Goal: Task Accomplishment & Management: Manage account settings

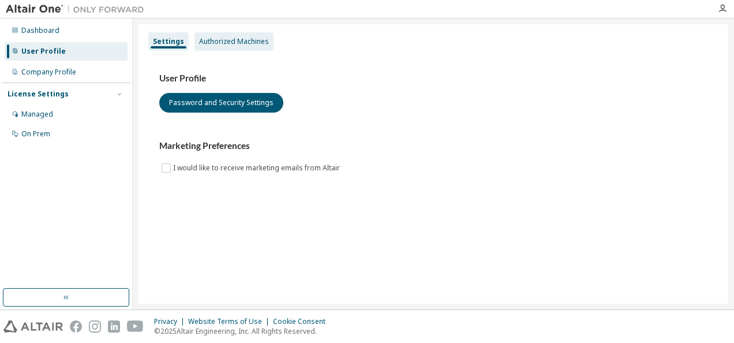
click at [253, 40] on div "Authorized Machines" at bounding box center [234, 41] width 70 height 9
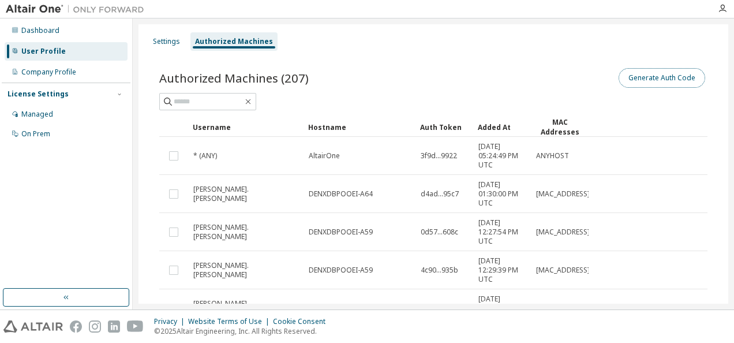
click at [665, 80] on button "Generate Auth Code" at bounding box center [662, 78] width 87 height 20
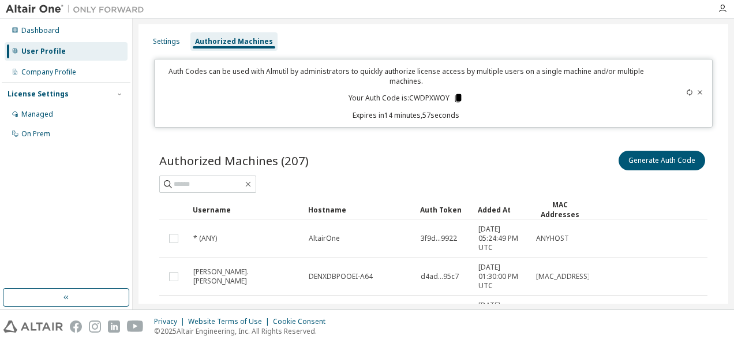
click at [455, 98] on icon at bounding box center [458, 98] width 6 height 8
